Goal: Information Seeking & Learning: Find specific fact

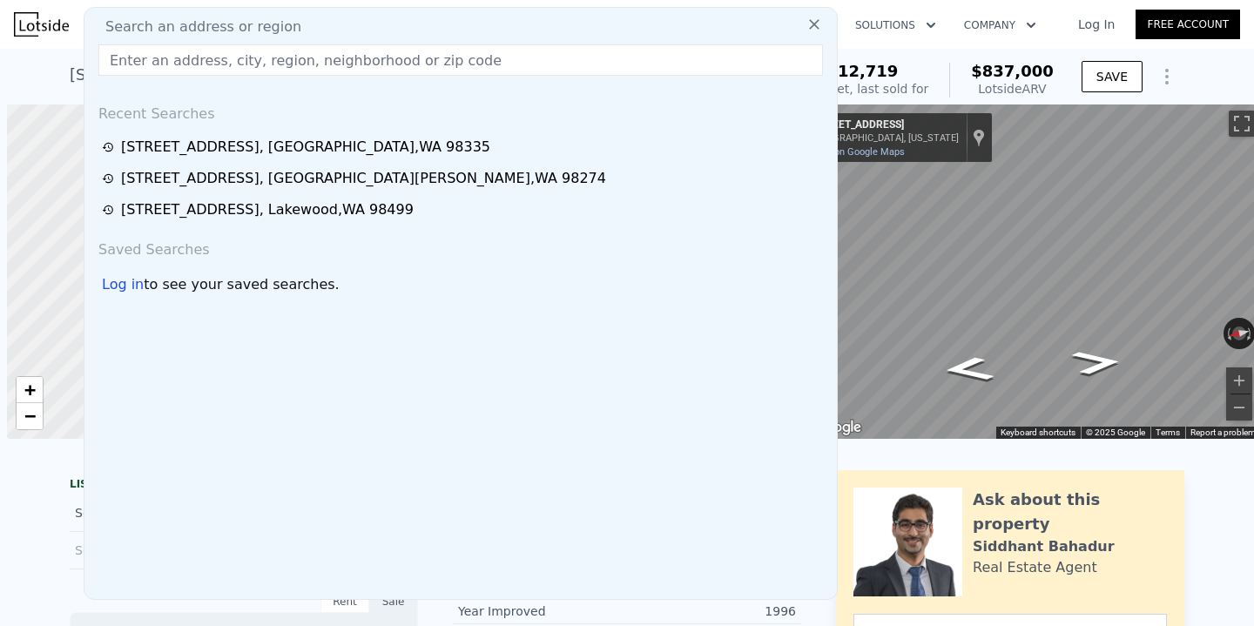
scroll to position [0, 7]
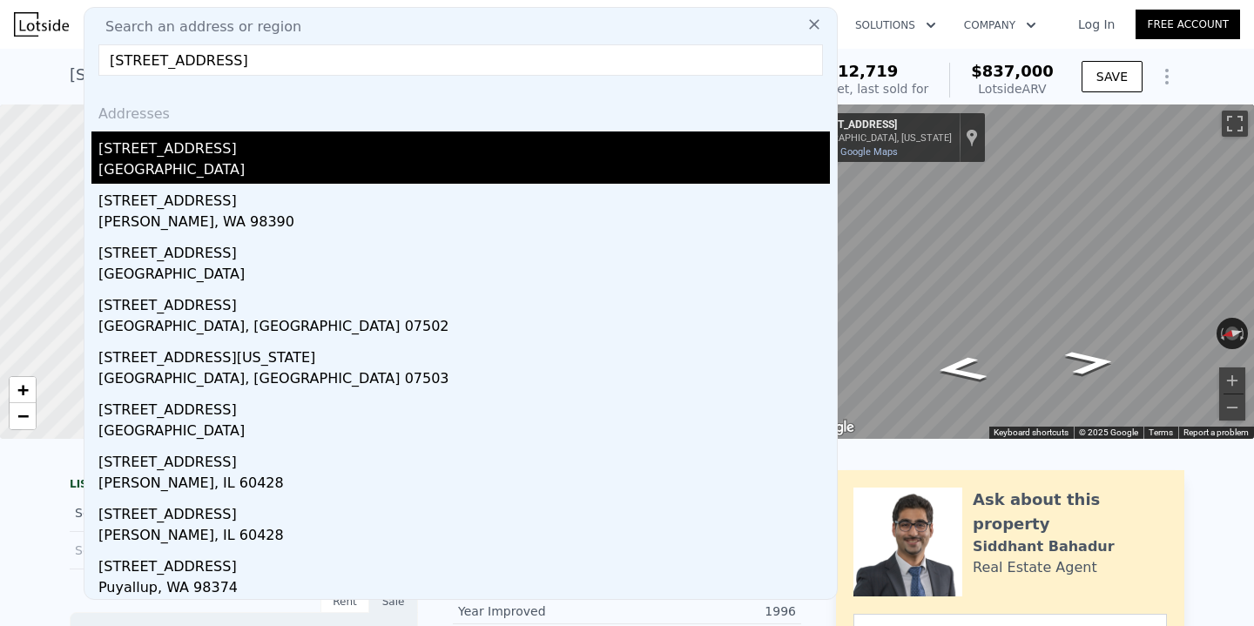
type input "[STREET_ADDRESS]"
click at [317, 138] on div "[STREET_ADDRESS]" at bounding box center [464, 146] width 732 height 28
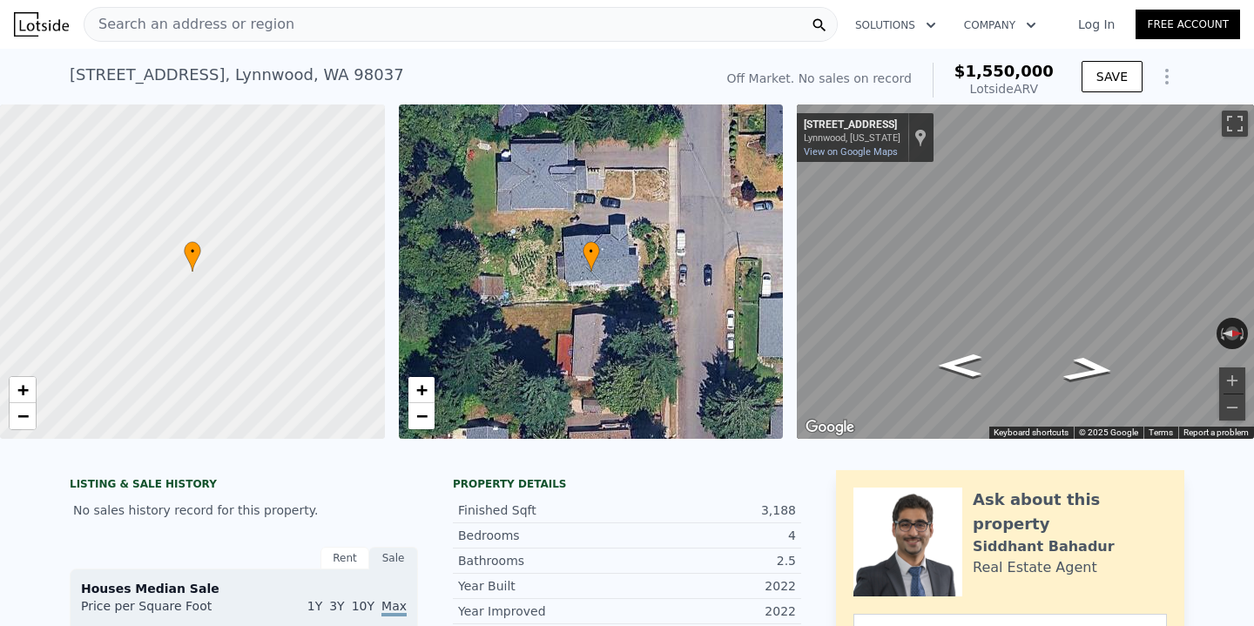
click at [341, 38] on div "Search an address or region" at bounding box center [461, 24] width 754 height 35
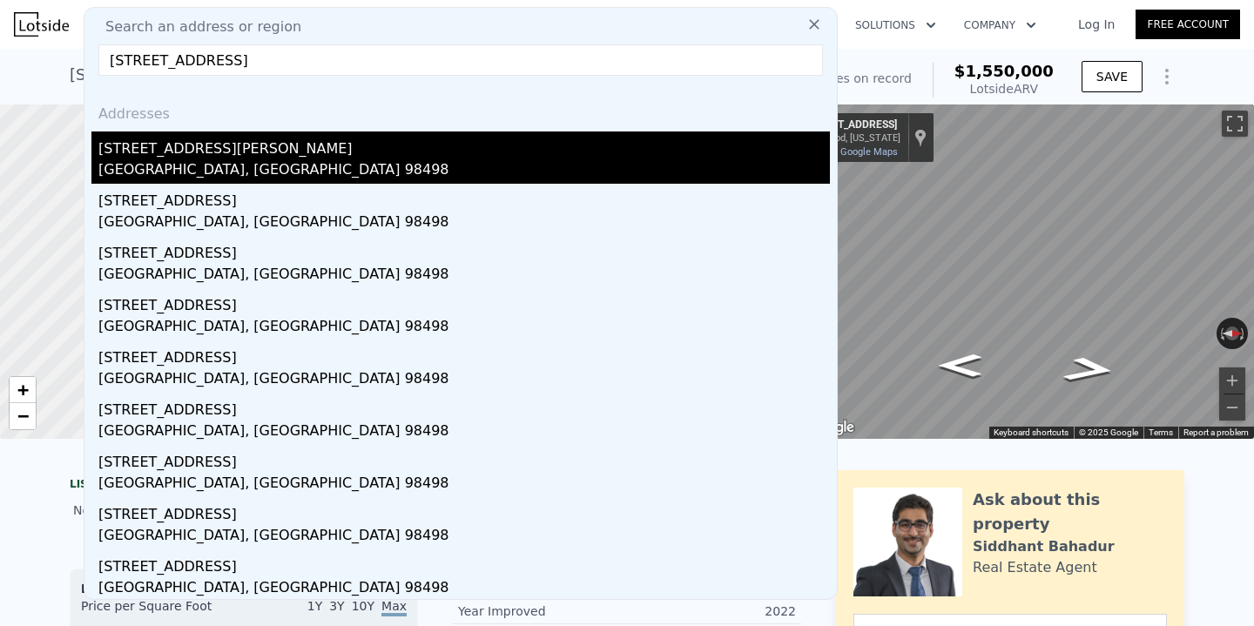
type input "[STREET_ADDRESS]"
click at [242, 174] on div "[GEOGRAPHIC_DATA], [GEOGRAPHIC_DATA] 98498" at bounding box center [464, 171] width 732 height 24
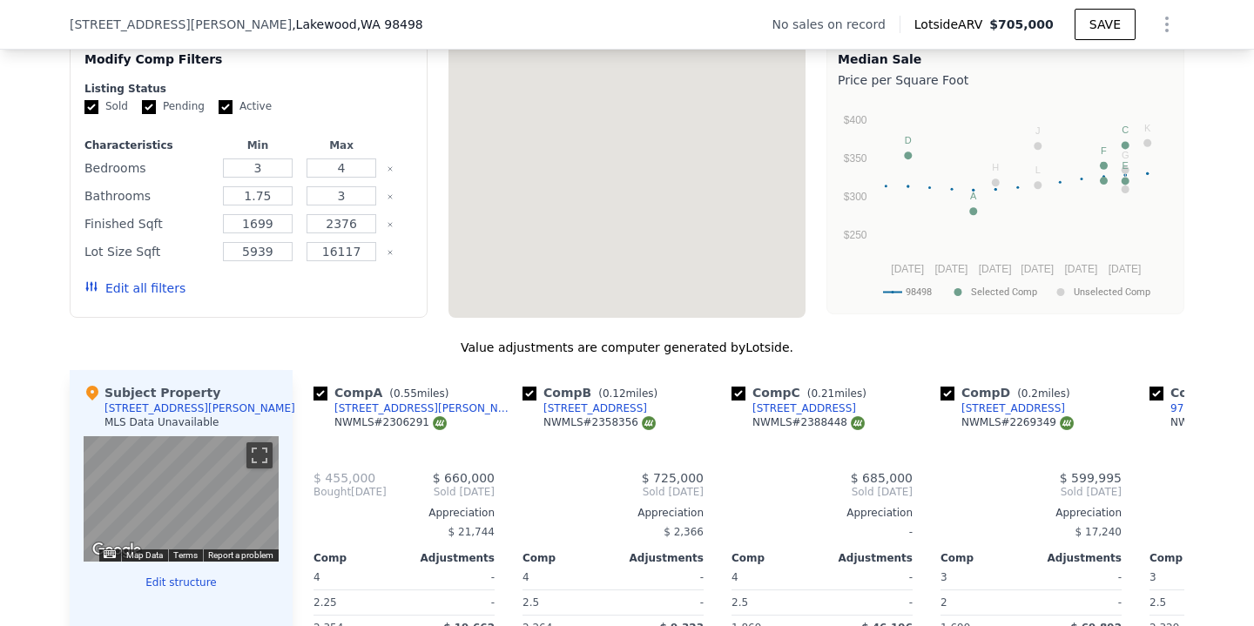
scroll to position [1655, 0]
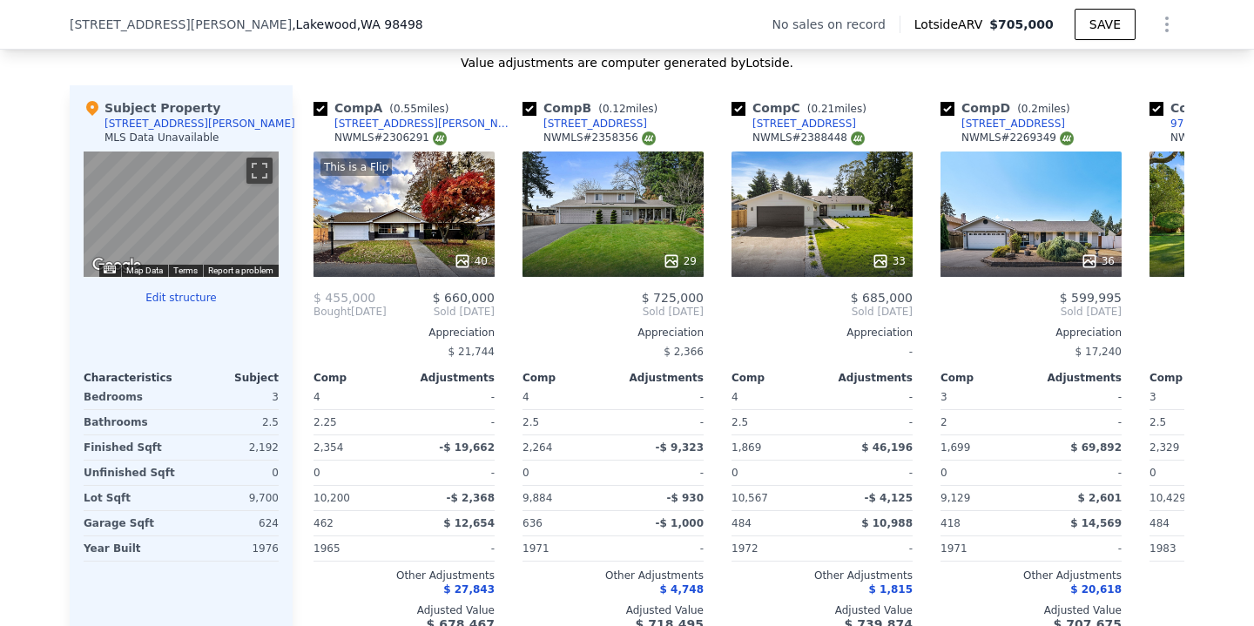
click at [1184, 304] on div "We found 12 sales that match your search Filters Map Prices Modify Comp Filters…" at bounding box center [627, 185] width 1254 height 981
click at [1154, 309] on icon at bounding box center [1163, 311] width 35 height 35
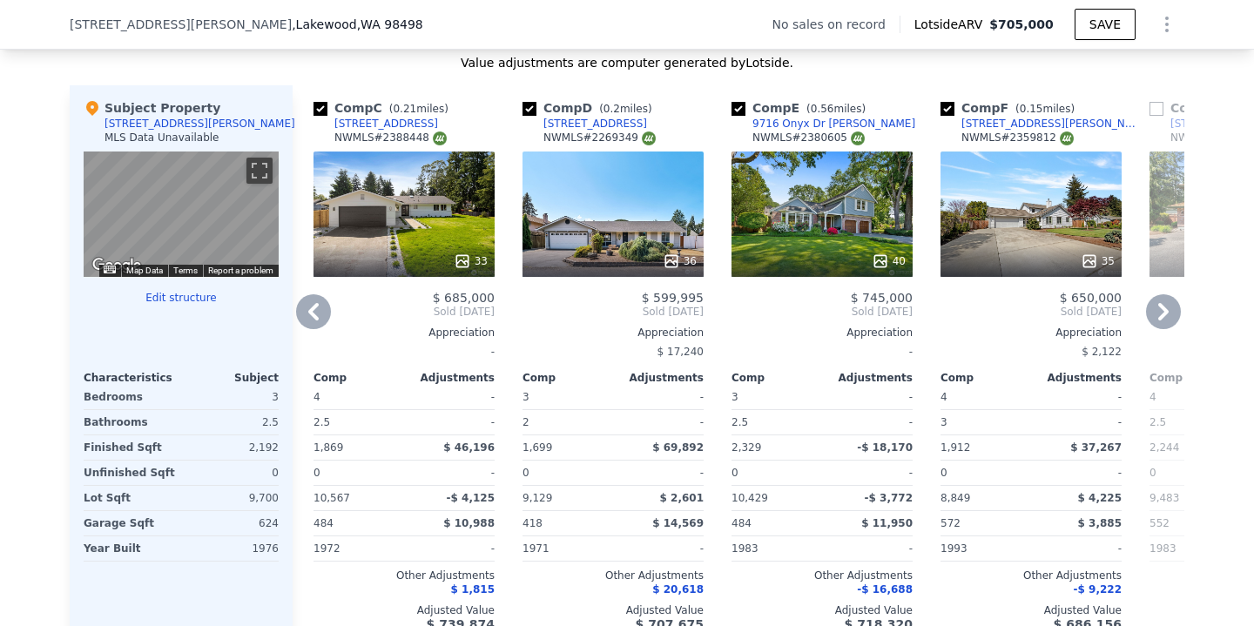
click at [1174, 307] on icon at bounding box center [1163, 311] width 35 height 35
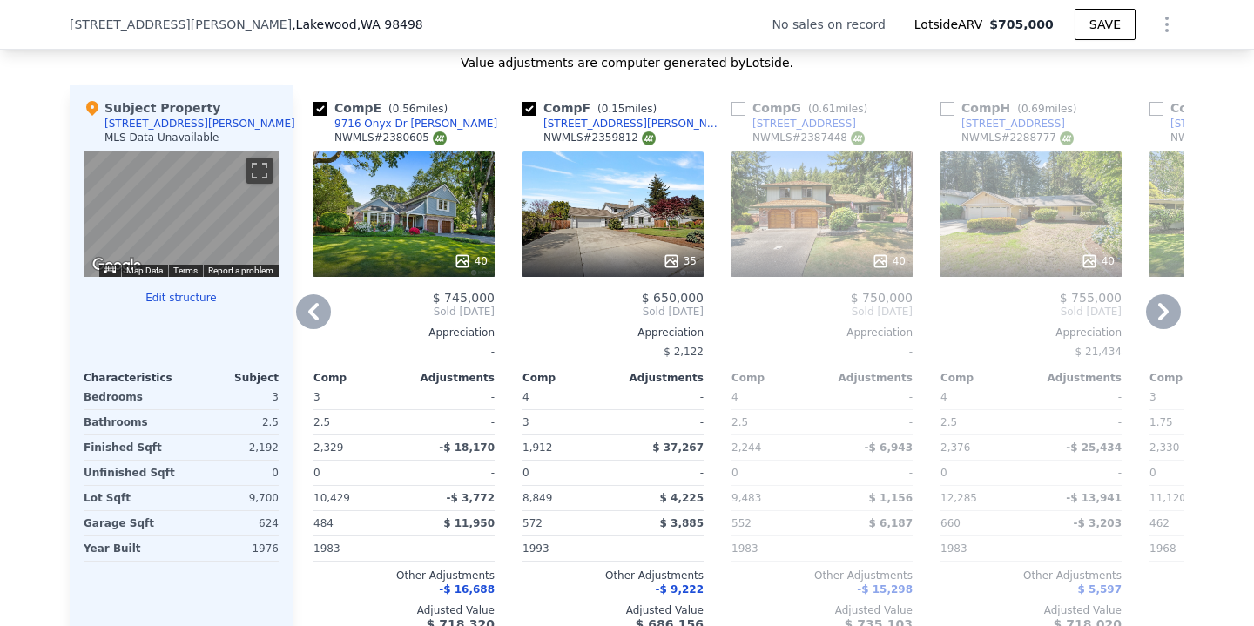
click at [1163, 310] on icon at bounding box center [1163, 311] width 10 height 17
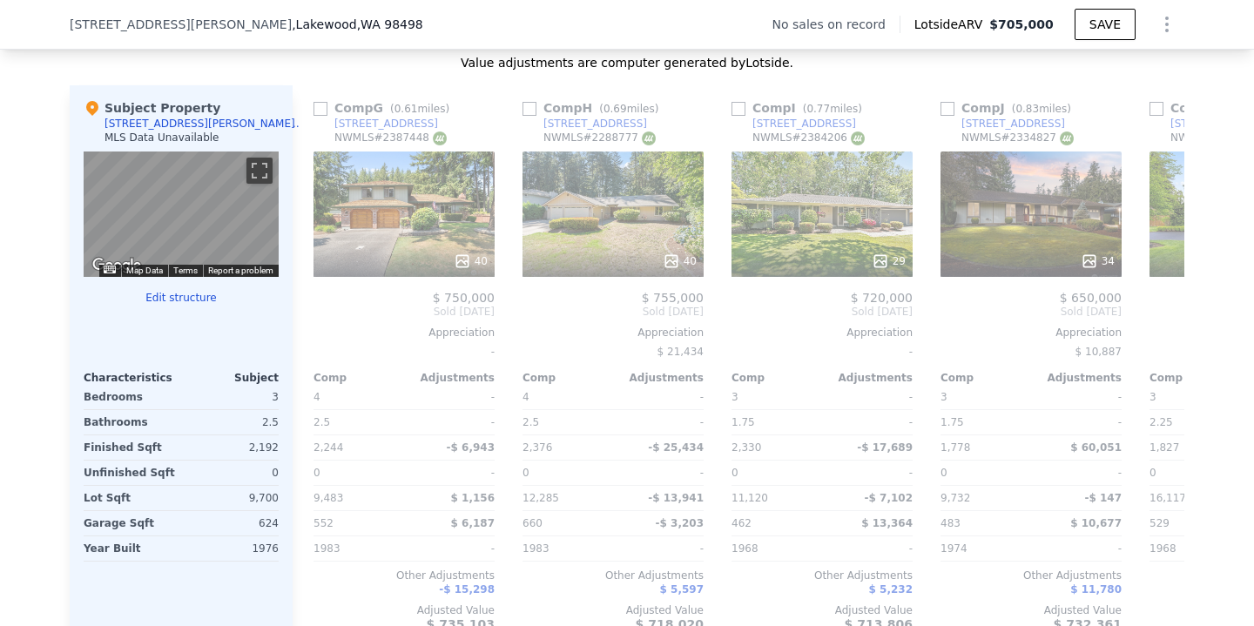
click at [1163, 310] on div "Comp A ( 0.55 miles) [STREET_ADDRESS] # 2306291 This is a Flip 40 $ 455,000 $ 6…" at bounding box center [739, 365] width 892 height 560
click at [1163, 310] on icon at bounding box center [1163, 311] width 10 height 17
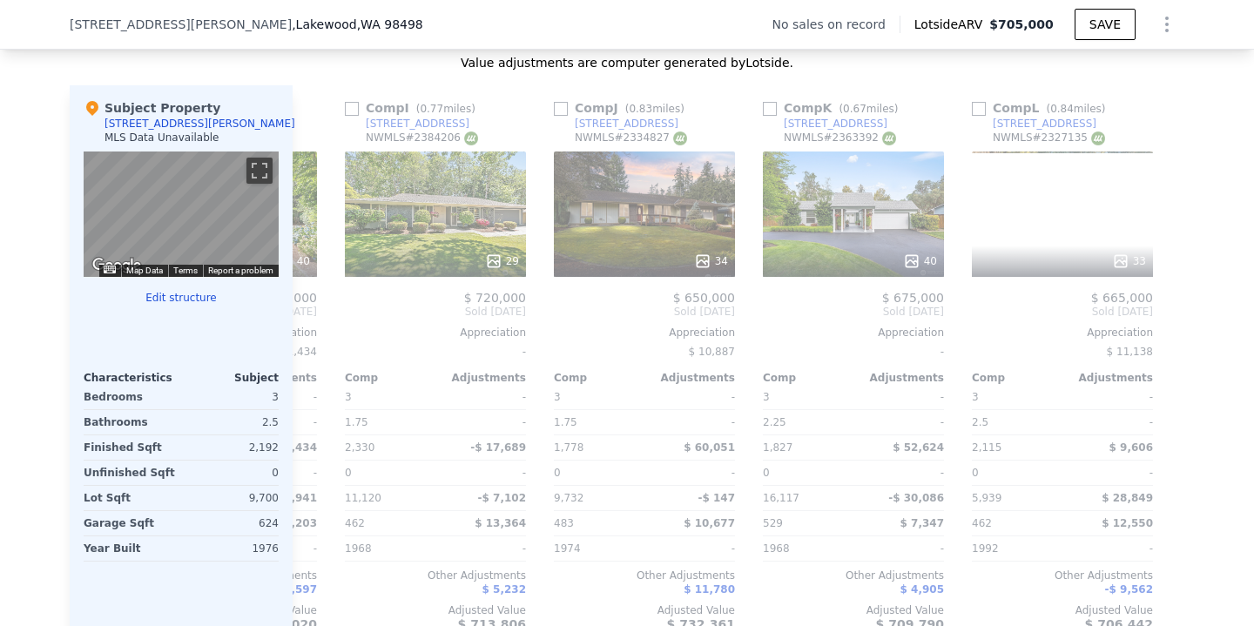
scroll to position [0, 1658]
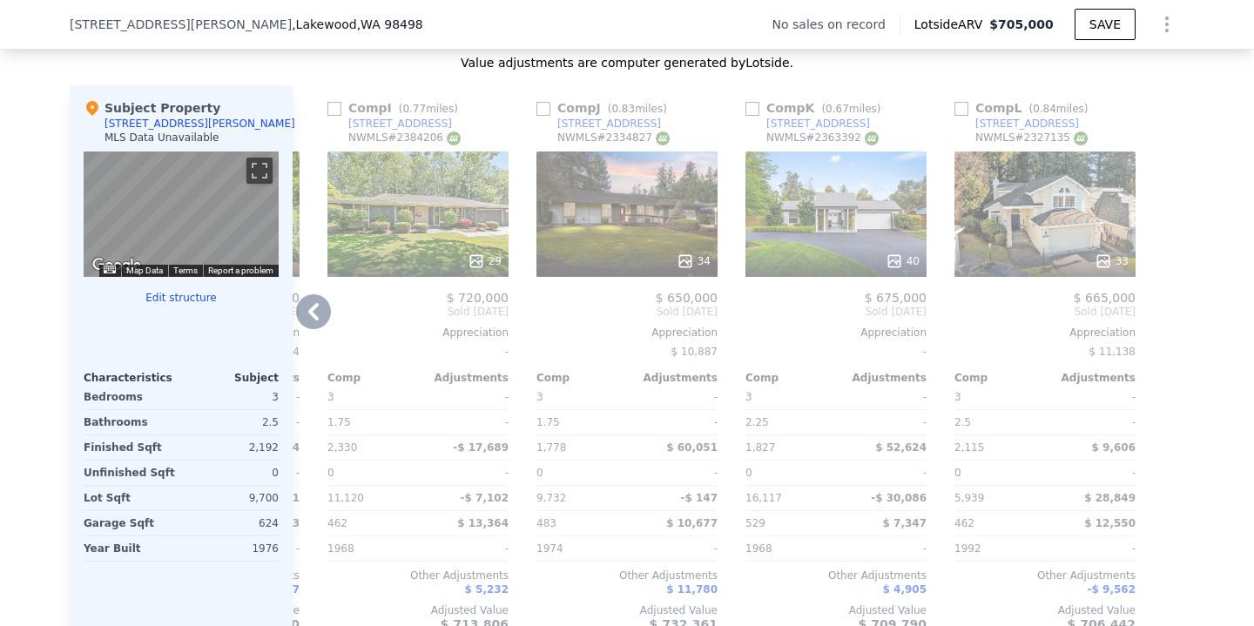
click at [315, 312] on icon at bounding box center [313, 311] width 35 height 35
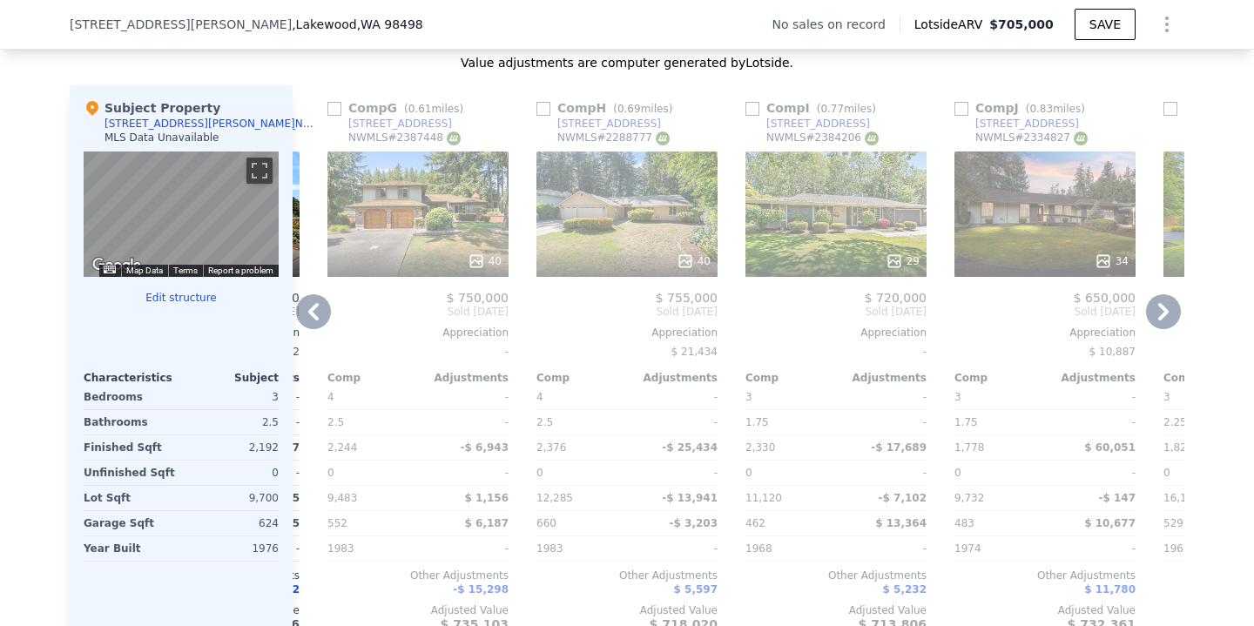
click at [315, 312] on icon at bounding box center [313, 311] width 35 height 35
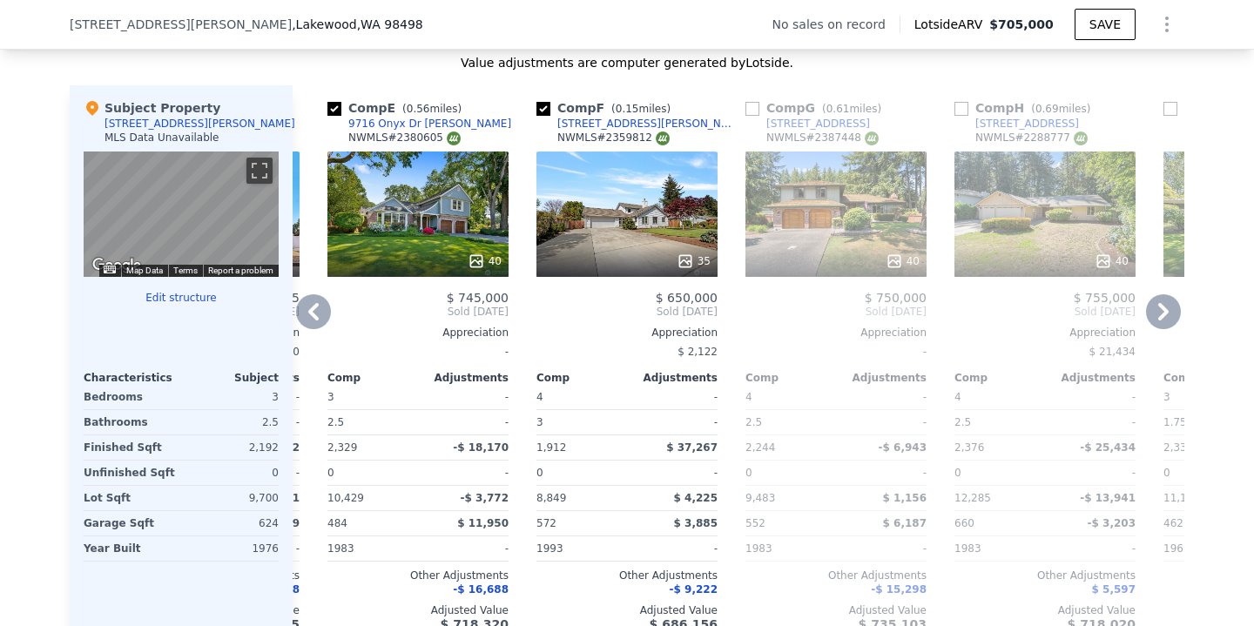
click at [315, 312] on icon at bounding box center [313, 311] width 35 height 35
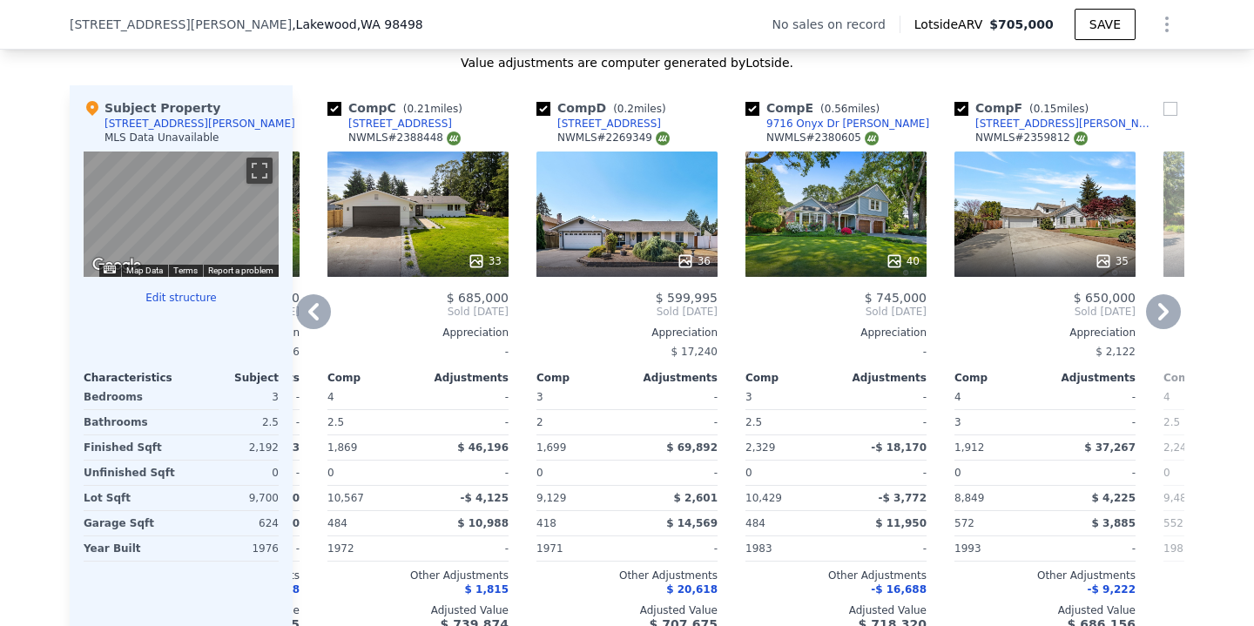
click at [315, 312] on icon at bounding box center [313, 311] width 35 height 35
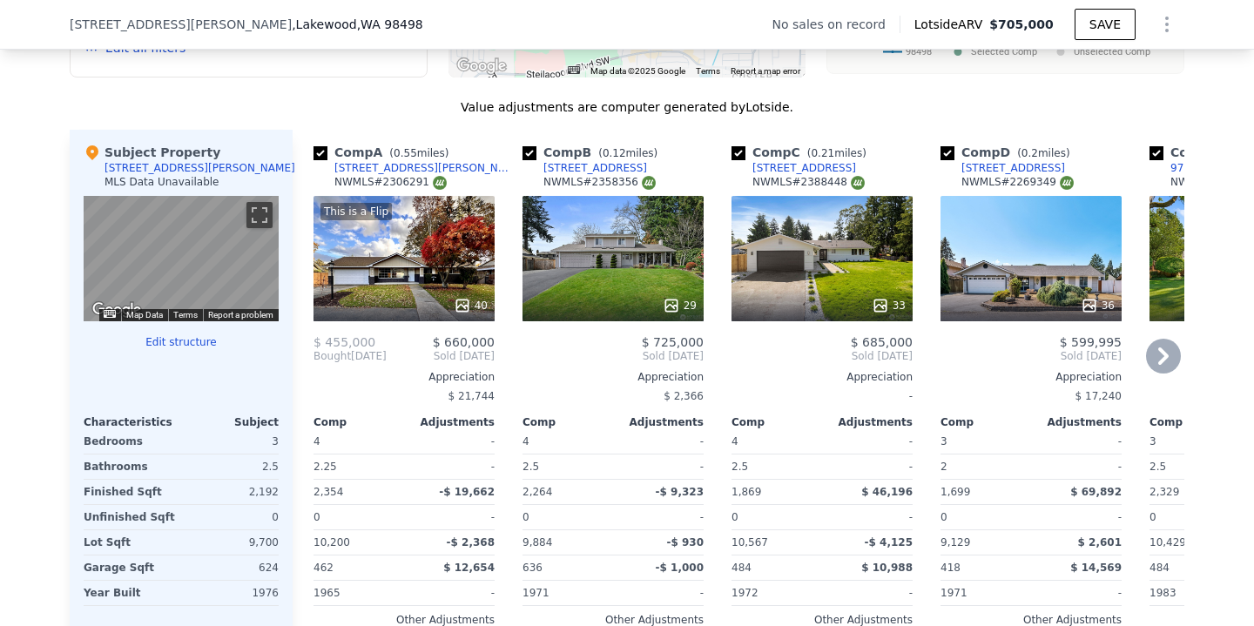
scroll to position [1606, 0]
